Goal: Task Accomplishment & Management: Use online tool/utility

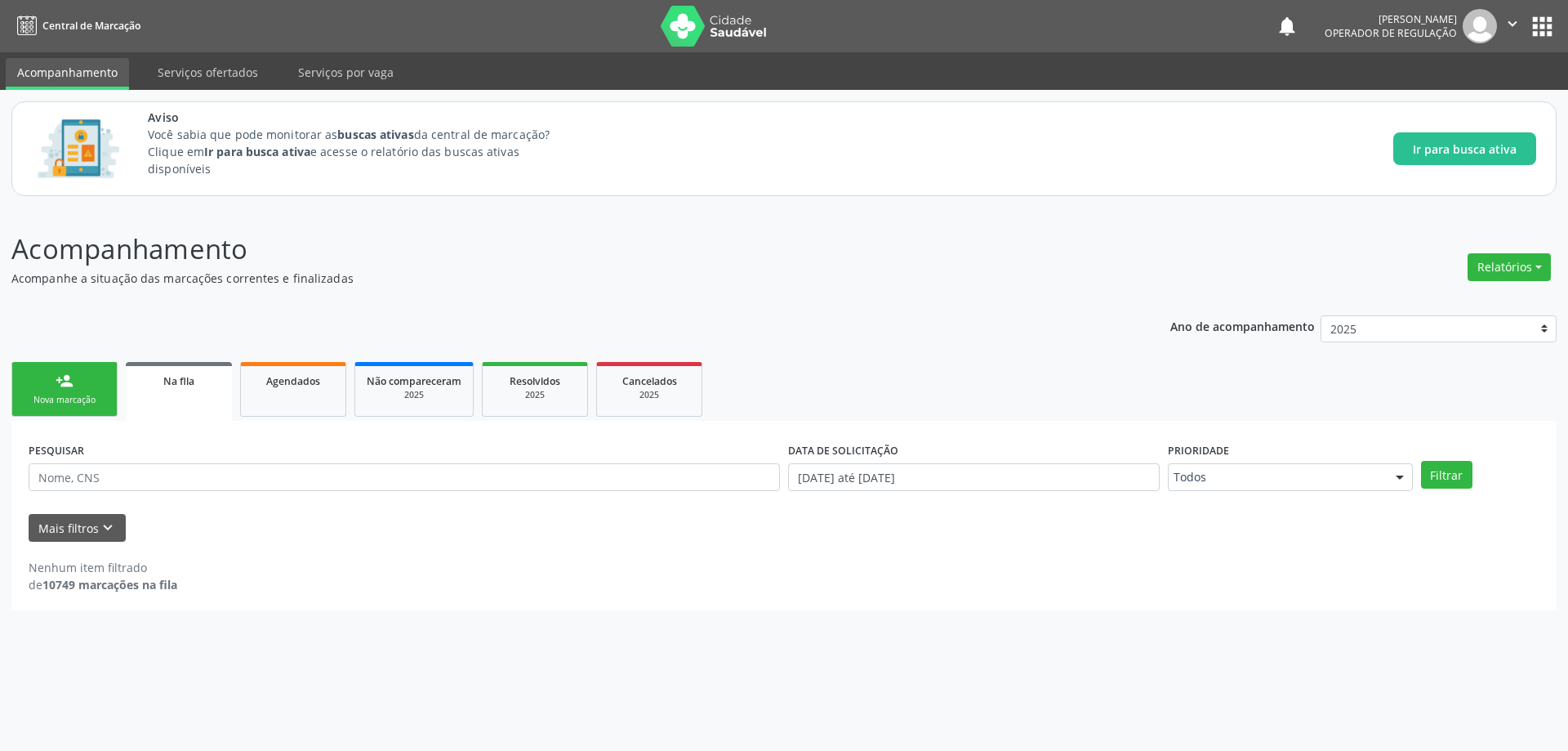
drag, startPoint x: 0, startPoint y: 0, endPoint x: 468, endPoint y: 467, distance: 661.1
click at [159, 380] on div "Na fila" at bounding box center [179, 380] width 84 height 17
click at [562, 290] on div "Acompanhamento Acompanhe a situação das marcações correntes e finalizadas Relat…" at bounding box center [784, 419] width 1545 height 381
click at [165, 396] on link "Na fila" at bounding box center [179, 390] width 106 height 58
drag, startPoint x: 189, startPoint y: 376, endPoint x: 184, endPoint y: 402, distance: 26.5
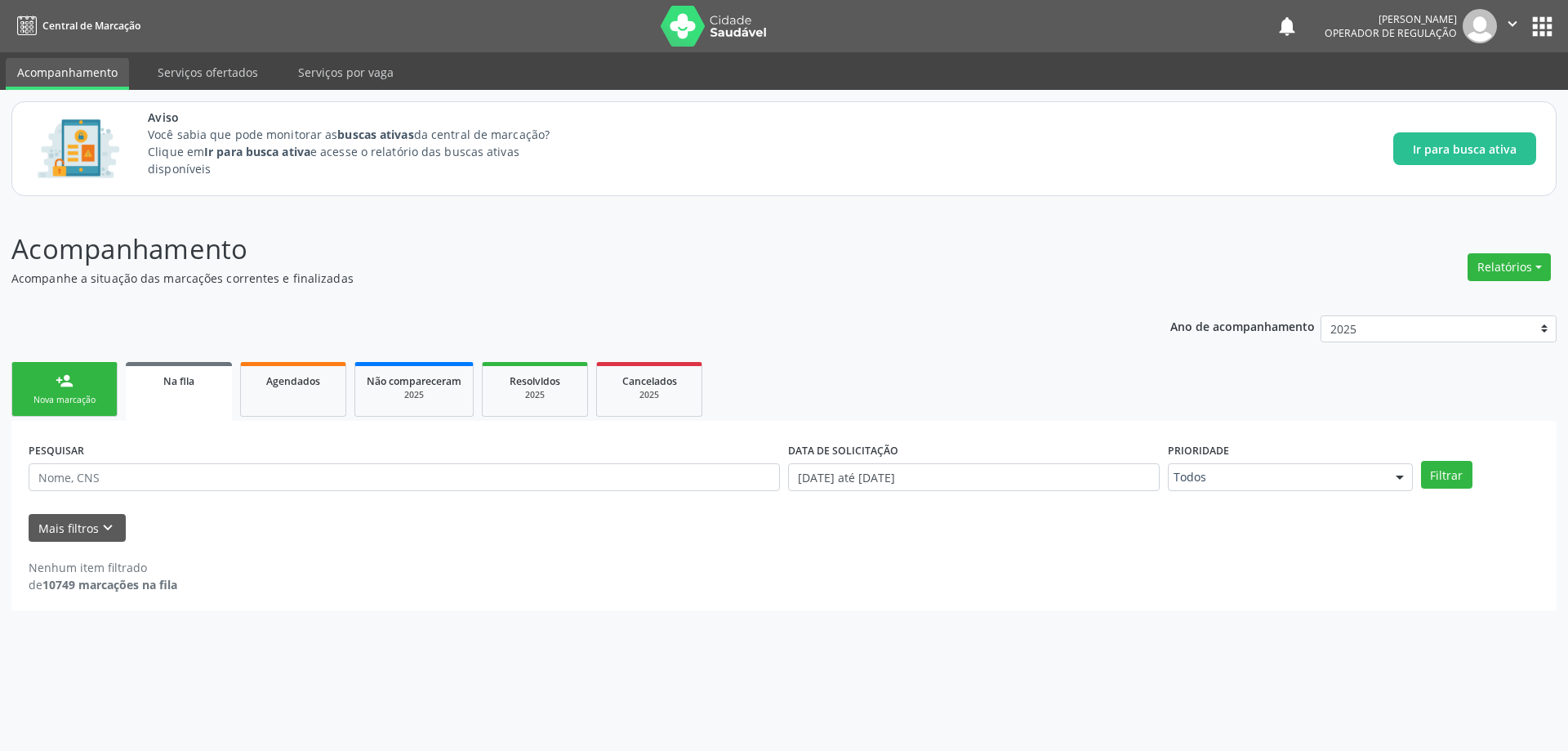
click at [191, 376] on span "Na fila" at bounding box center [179, 380] width 31 height 13
click at [176, 385] on span "Na fila" at bounding box center [179, 380] width 31 height 13
click at [183, 393] on link "Na fila" at bounding box center [179, 390] width 106 height 58
click at [183, 392] on link "Na fila" at bounding box center [179, 390] width 106 height 58
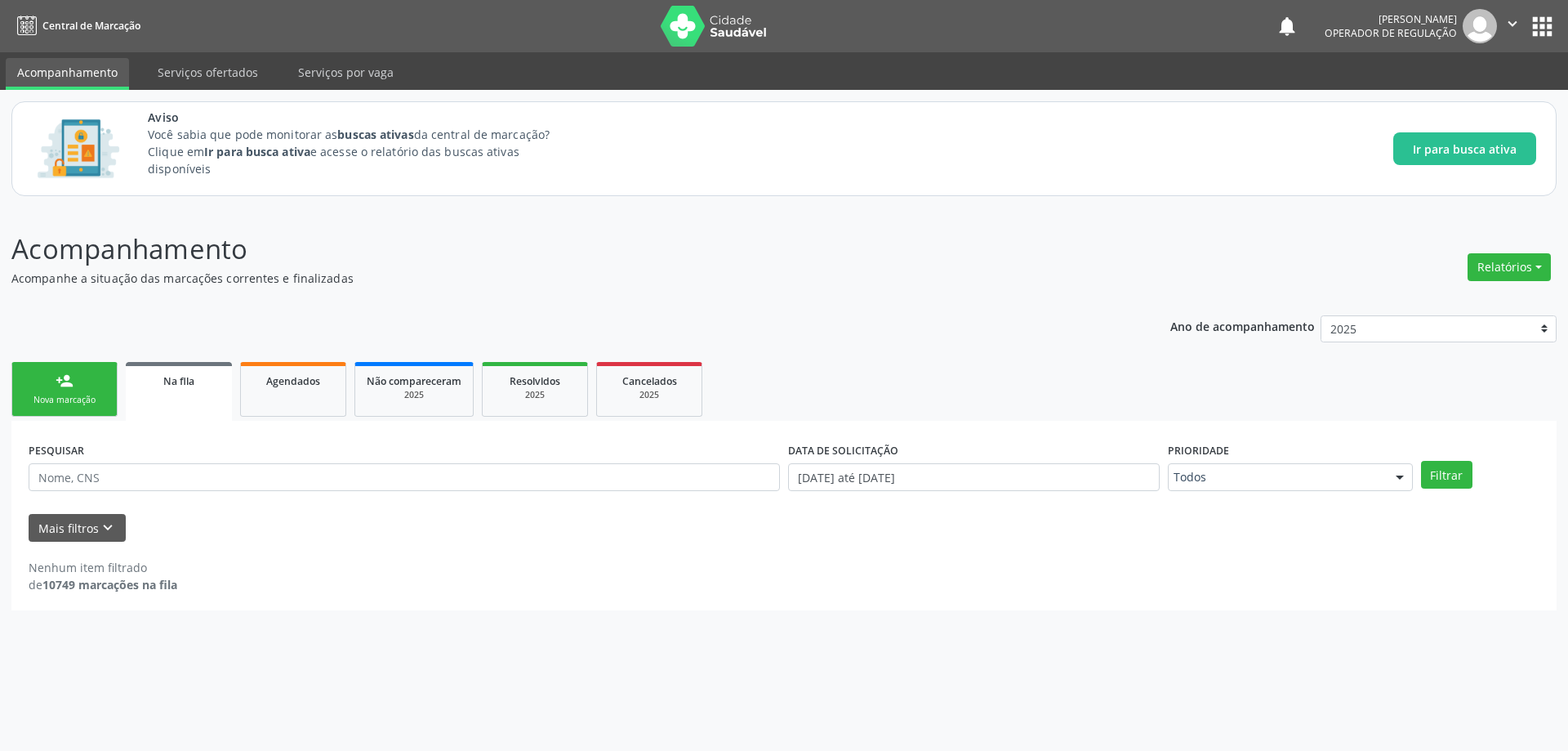
click at [183, 392] on link "Na fila" at bounding box center [179, 390] width 106 height 58
click at [167, 320] on div "Ano de acompanhamento 2025 person_add Nova marcação Na fila Agendados Não compa…" at bounding box center [784, 457] width 1545 height 307
click at [192, 69] on link "Serviços ofertados" at bounding box center [208, 72] width 123 height 29
click at [61, 74] on link "Acompanhamento" at bounding box center [67, 72] width 123 height 29
click at [228, 82] on link "Serviços ofertados" at bounding box center [208, 72] width 123 height 29
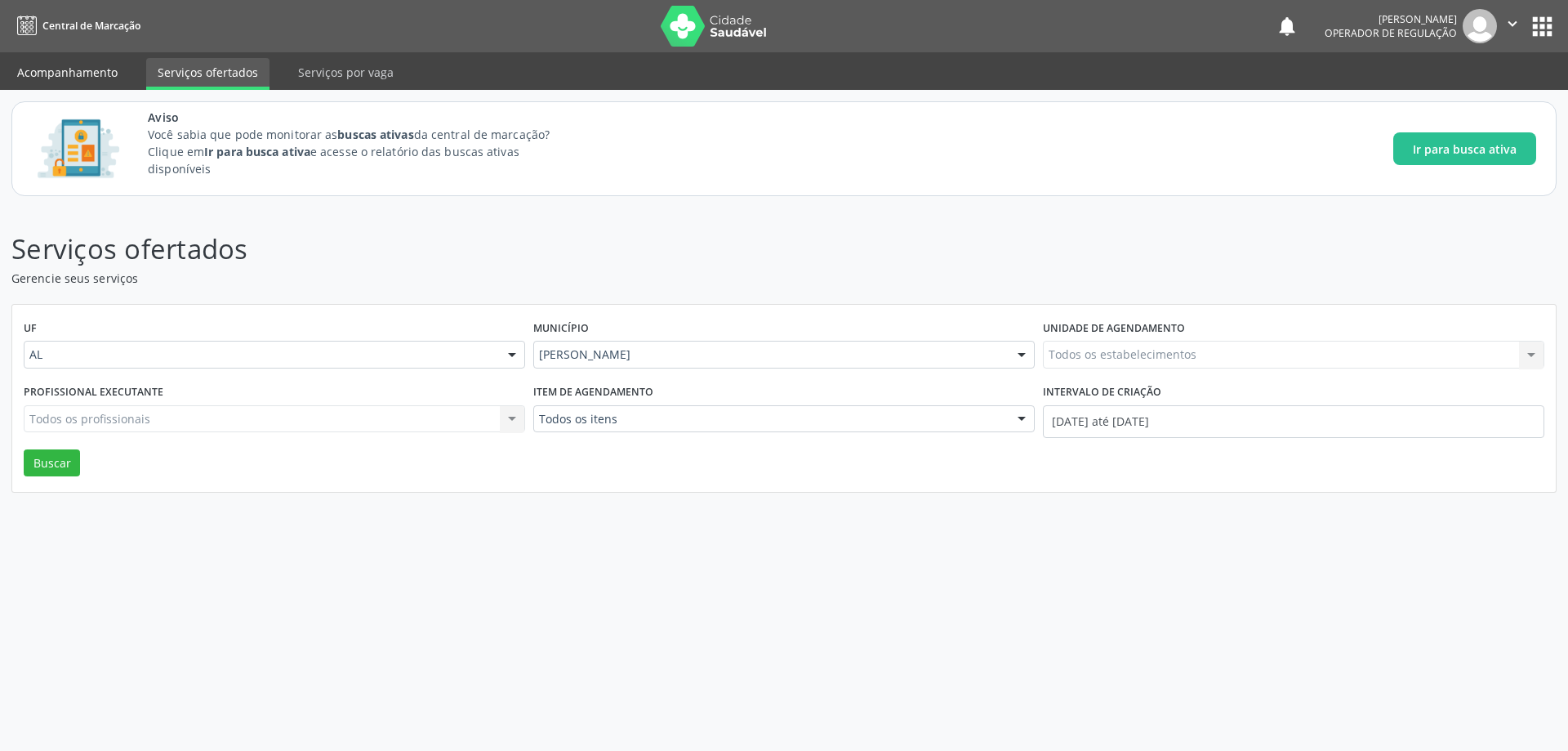
click at [58, 81] on link "Acompanhamento" at bounding box center [67, 72] width 123 height 29
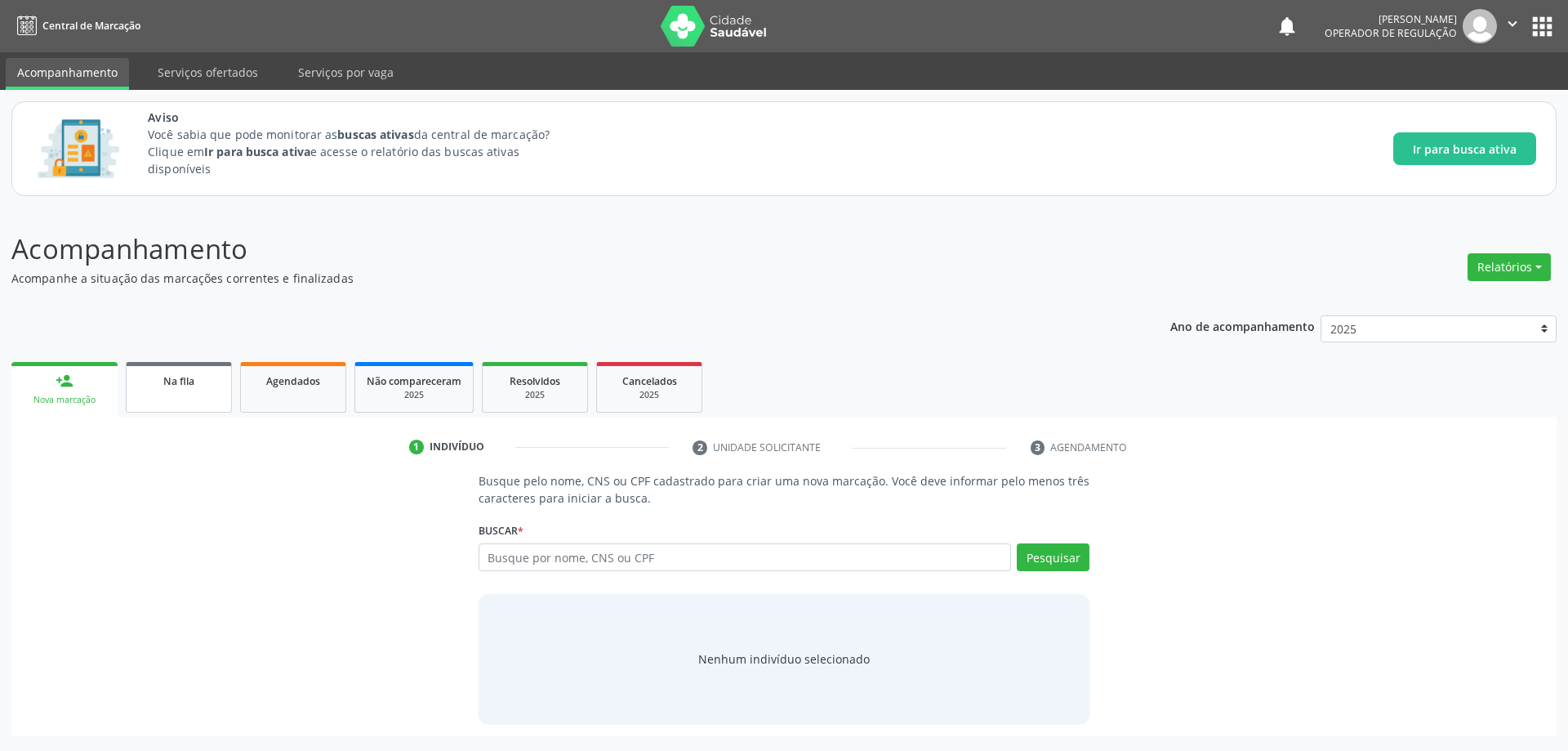
click at [171, 385] on span "Na fila" at bounding box center [179, 380] width 31 height 13
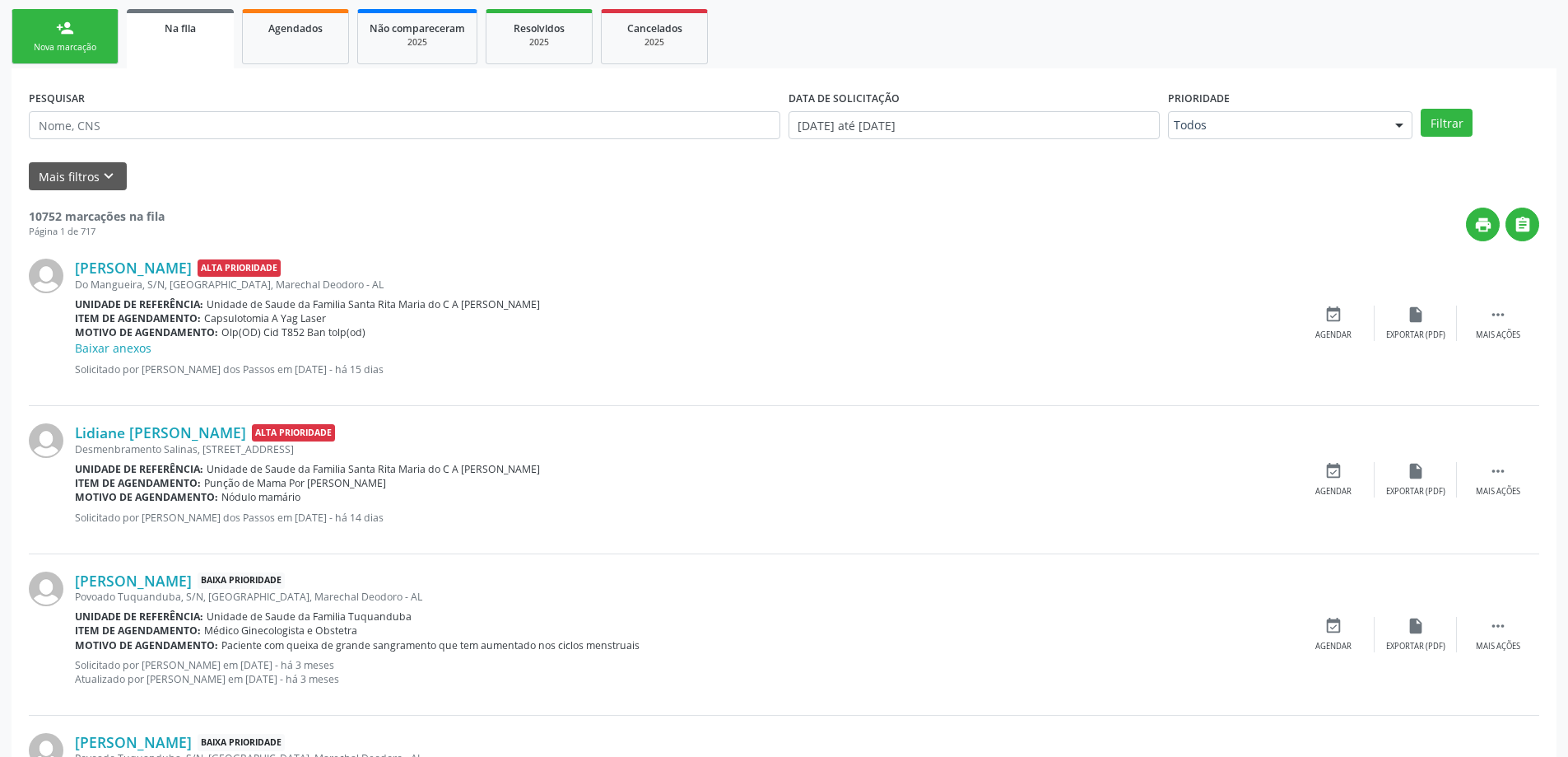
scroll to position [329, 0]
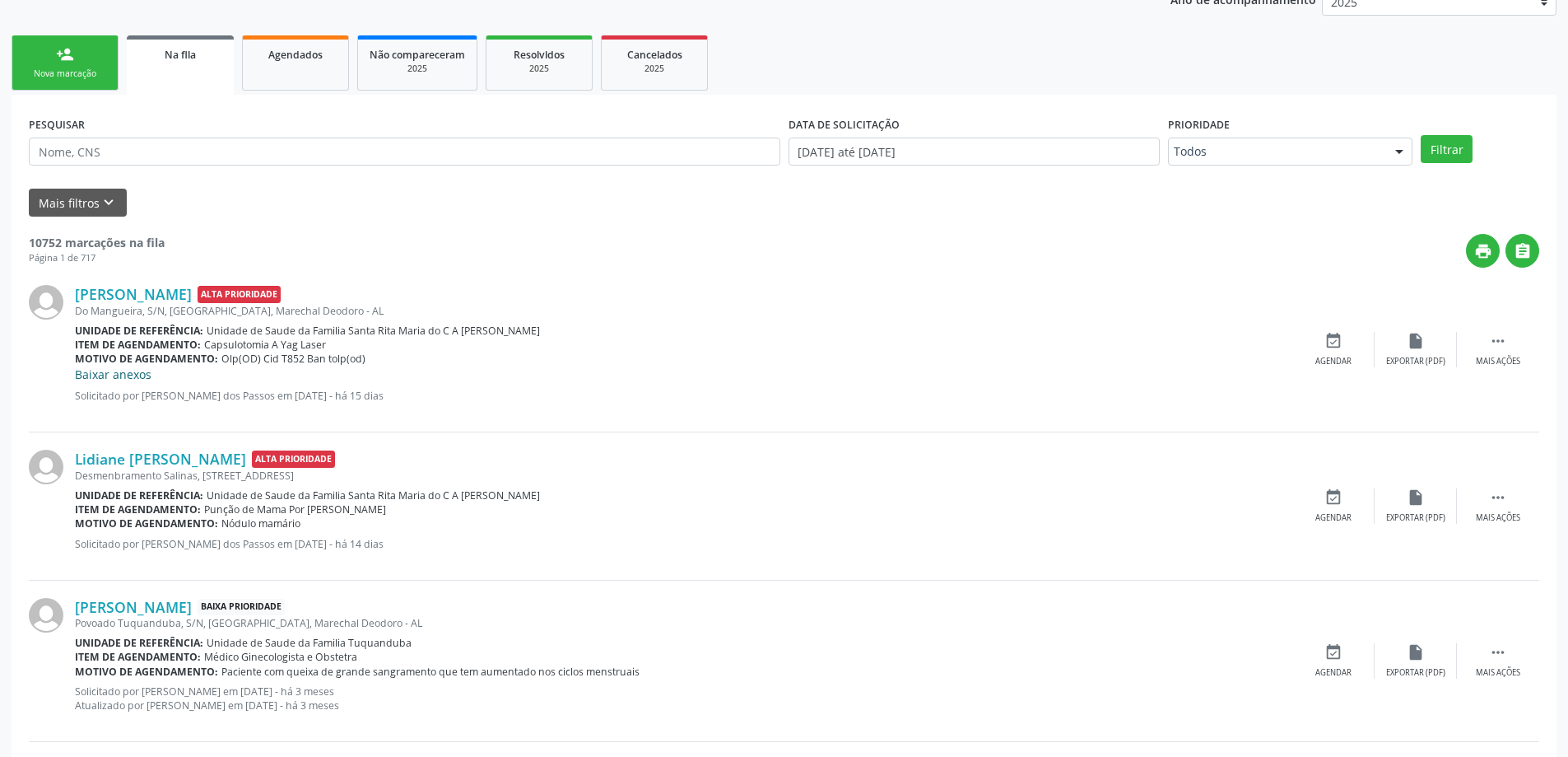
click at [96, 374] on link "Baixar anexos" at bounding box center [113, 374] width 76 height 15
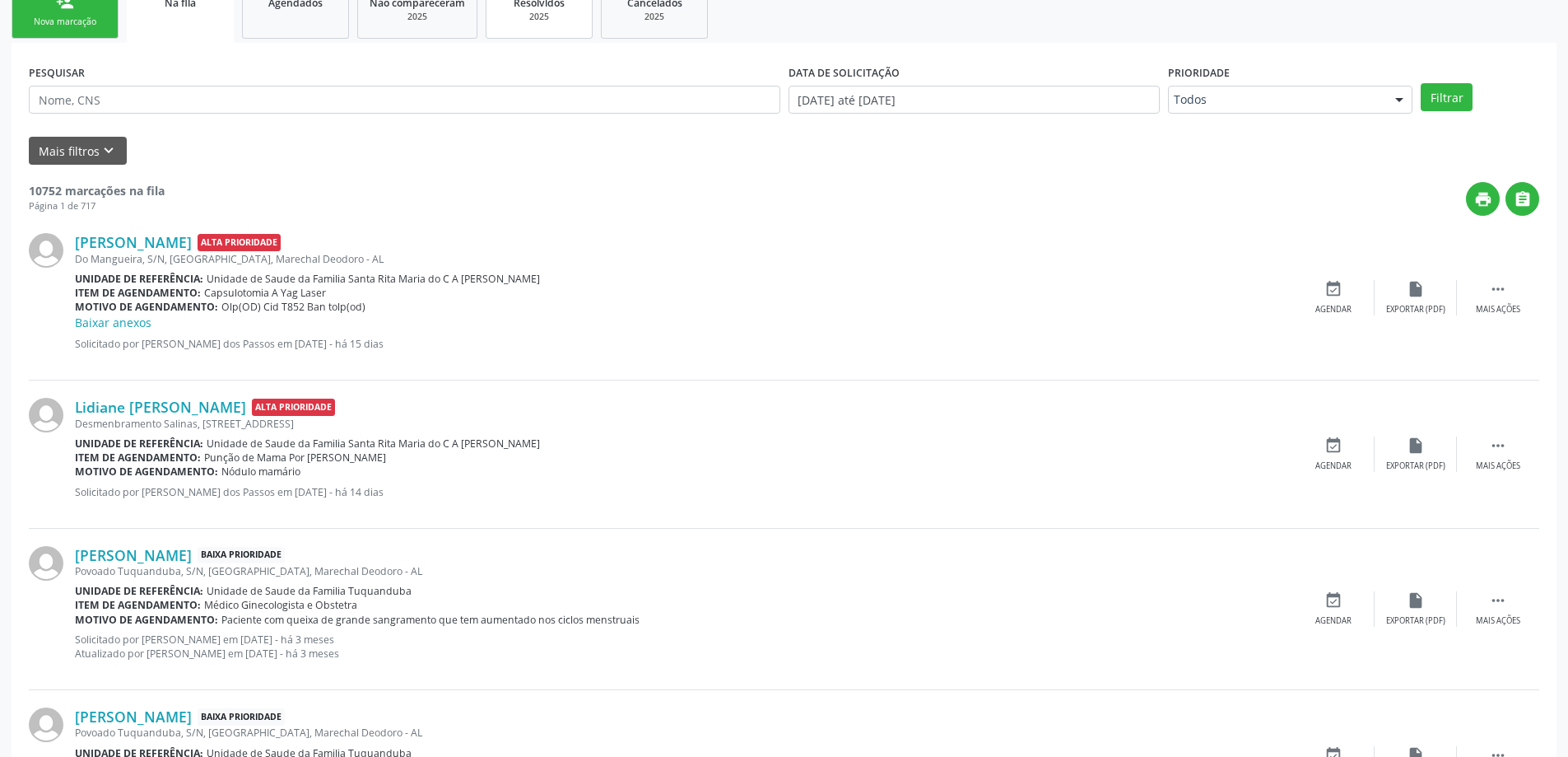
scroll to position [412, 0]
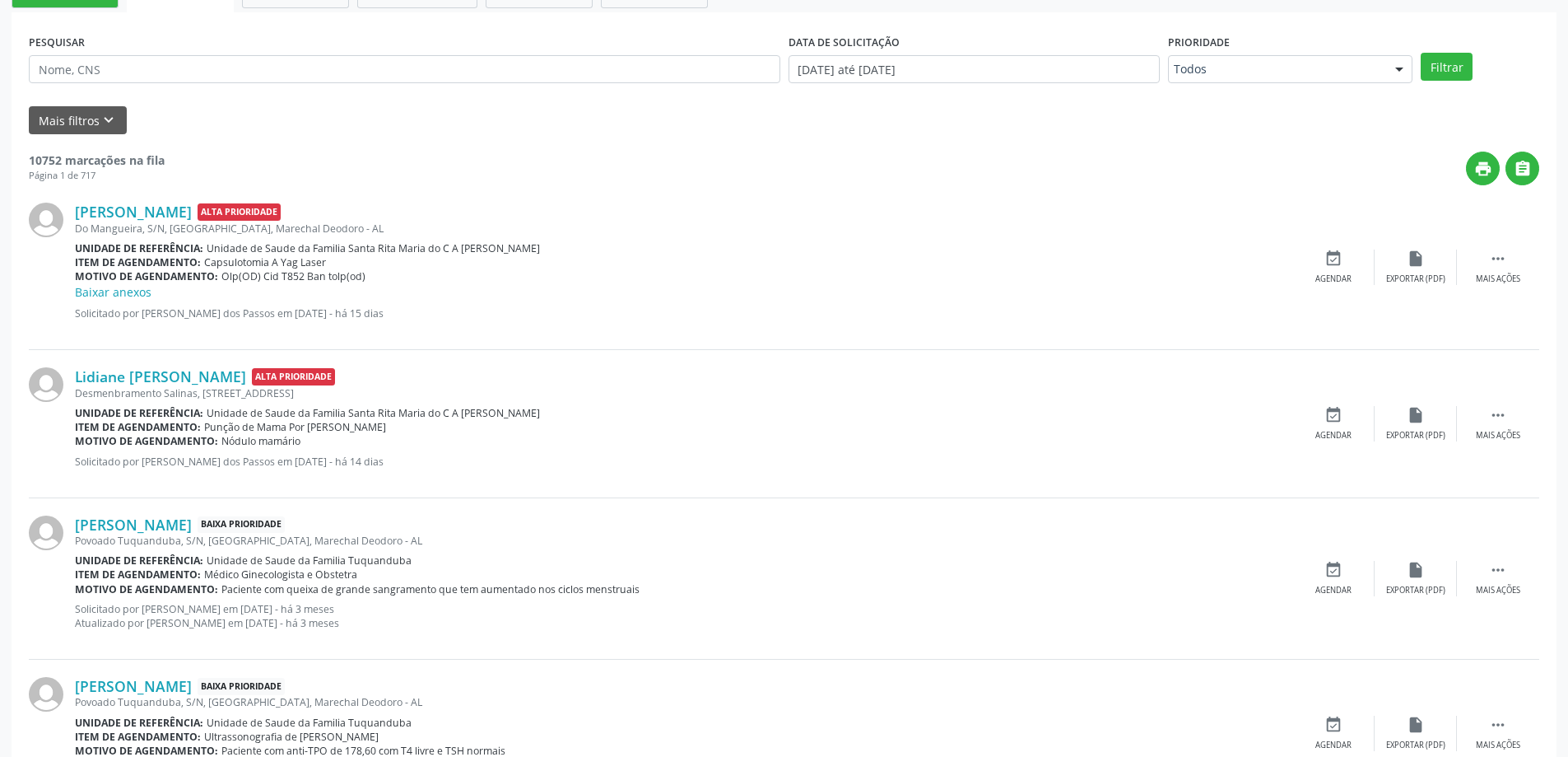
click at [289, 115] on div "Mais filtros keyboard_arrow_down" at bounding box center [784, 121] width 1519 height 29
click at [270, 154] on div "print " at bounding box center [852, 168] width 1375 height 34
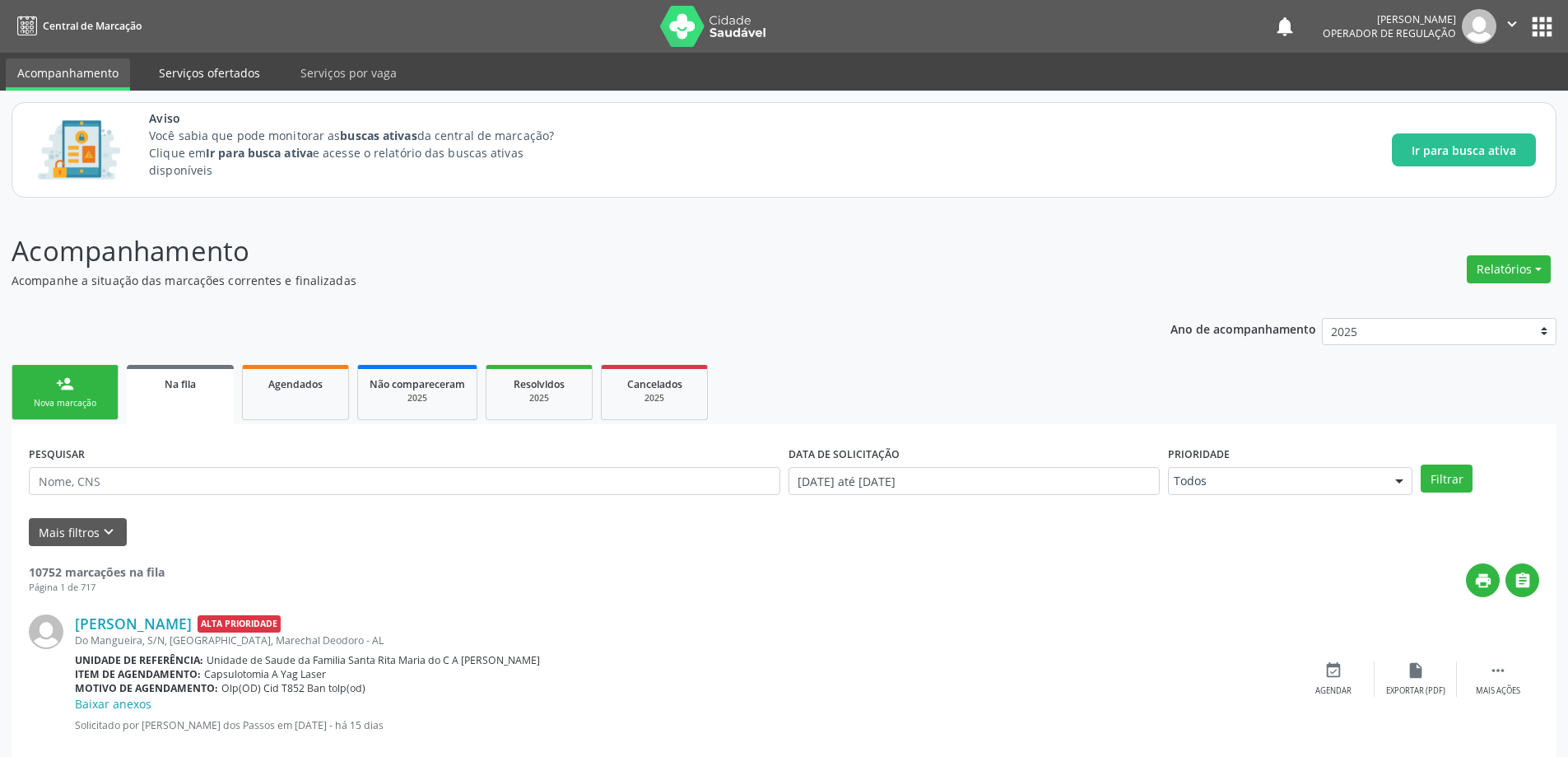
click at [195, 81] on link "Serviços ofertados" at bounding box center [209, 73] width 124 height 29
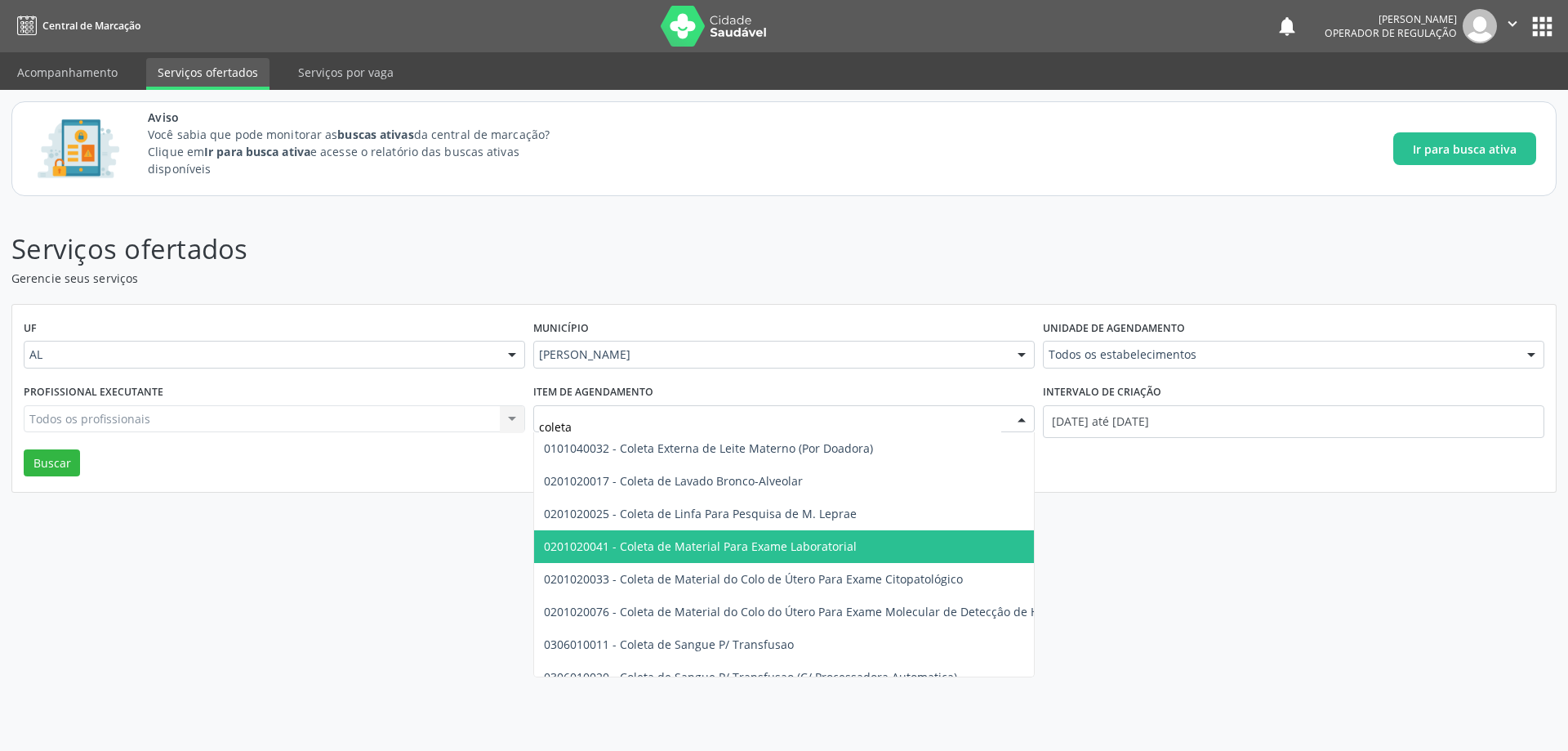
click at [776, 546] on span "0201020041 - Coleta de Material Para Exame Laboratorial" at bounding box center [700, 545] width 313 height 15
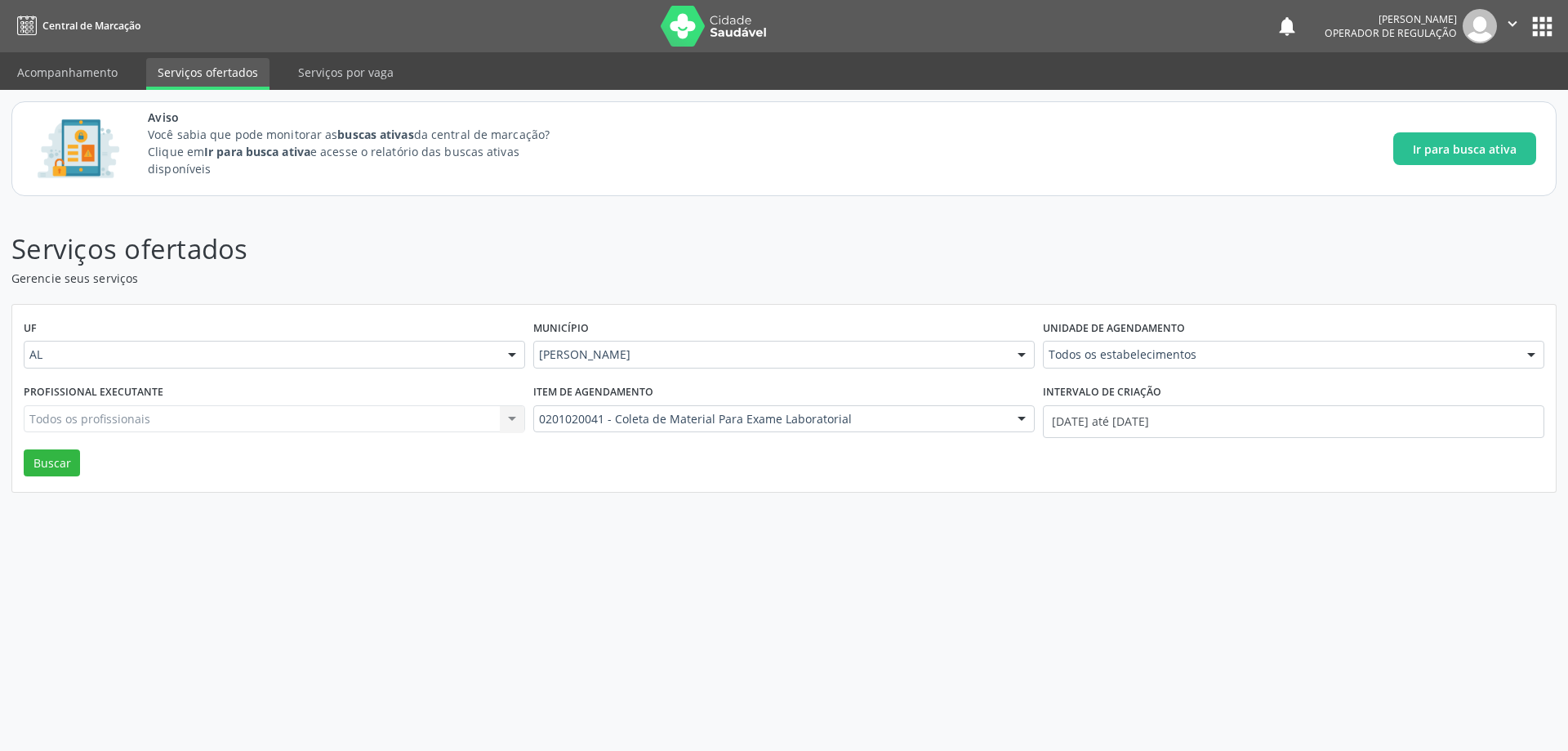
click at [1025, 418] on div at bounding box center [1020, 419] width 24 height 28
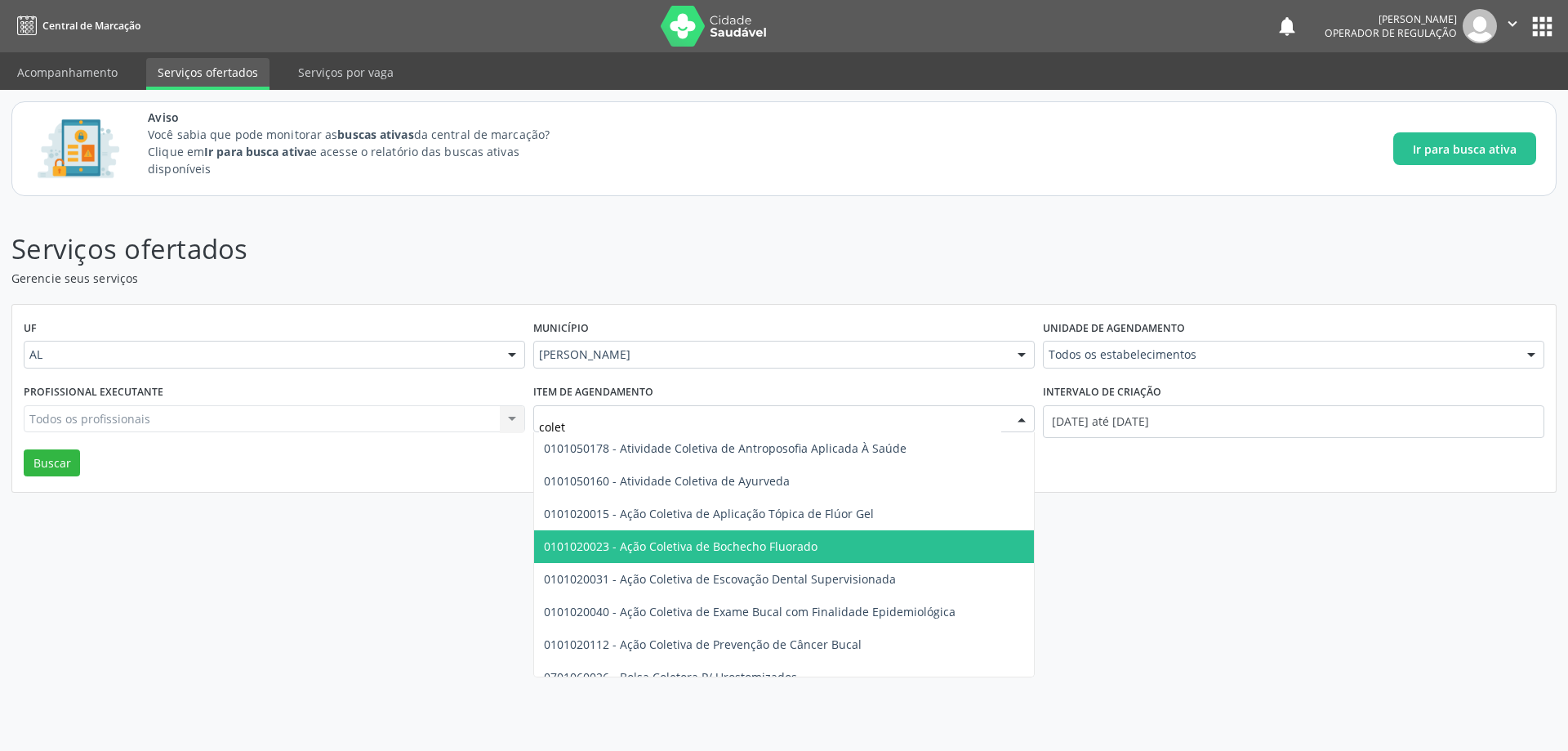
type input "coleta"
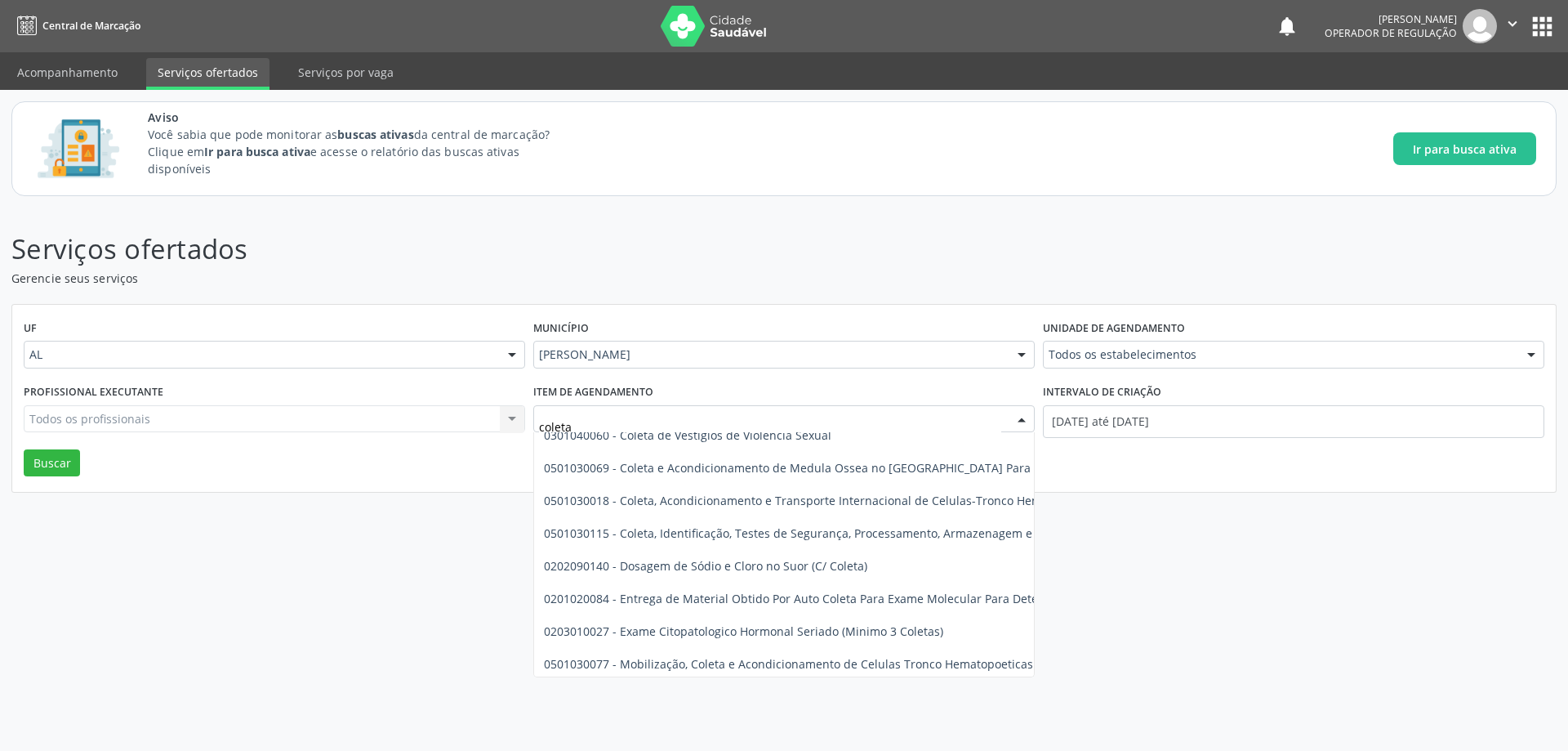
scroll to position [356, 0]
click at [1117, 538] on div "Serviços ofertados Gerencie seus serviços UF AL AL Nenhum resultado encontrado …" at bounding box center [784, 479] width 1568 height 543
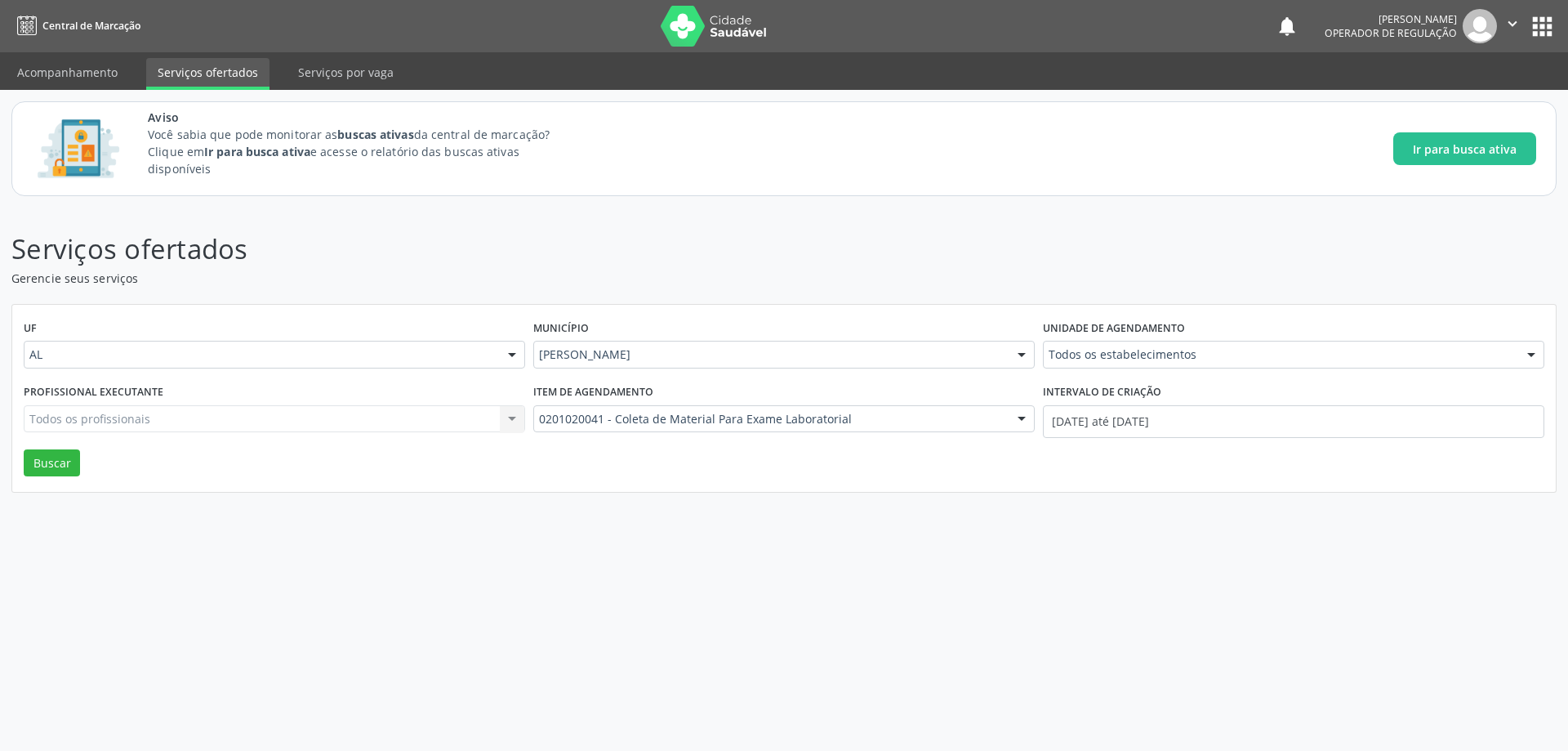
click at [487, 217] on div "Serviços ofertados Gerencie seus serviços UF AL AL Nenhum resultado encontrado …" at bounding box center [784, 479] width 1568 height 543
